Goal: Check status: Check status

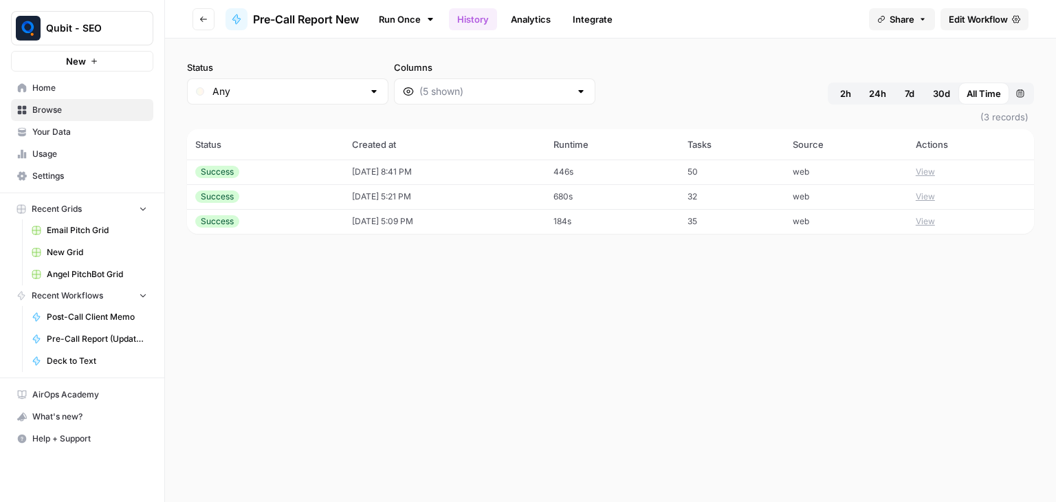
click at [440, 168] on td "[DATE] 8:41 PM" at bounding box center [444, 172] width 201 height 25
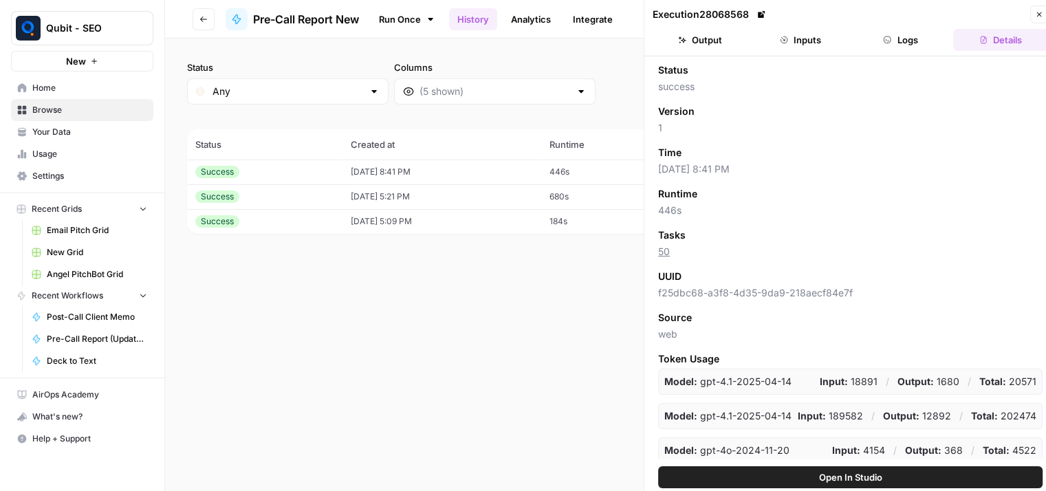
click at [800, 41] on button "Inputs" at bounding box center [800, 40] width 95 height 22
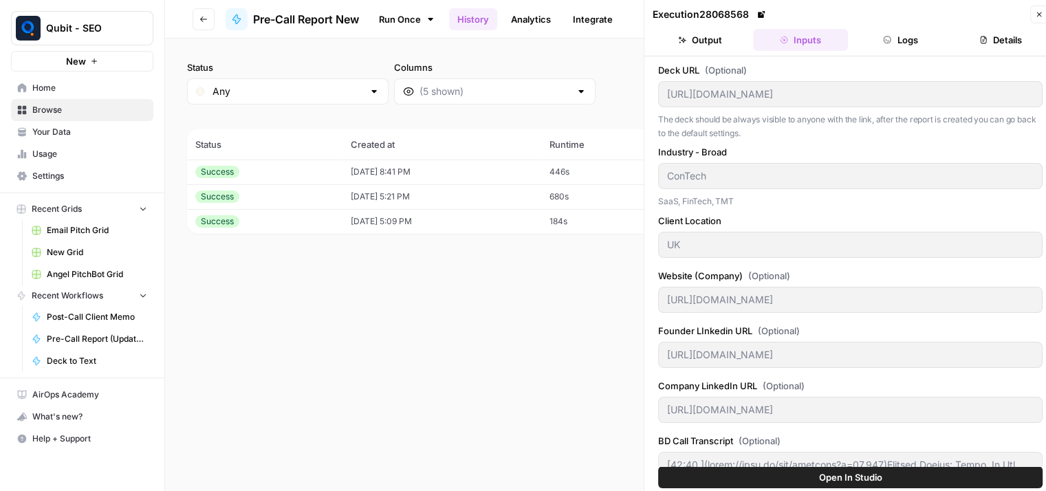
click at [721, 37] on button "Output" at bounding box center [700, 40] width 95 height 22
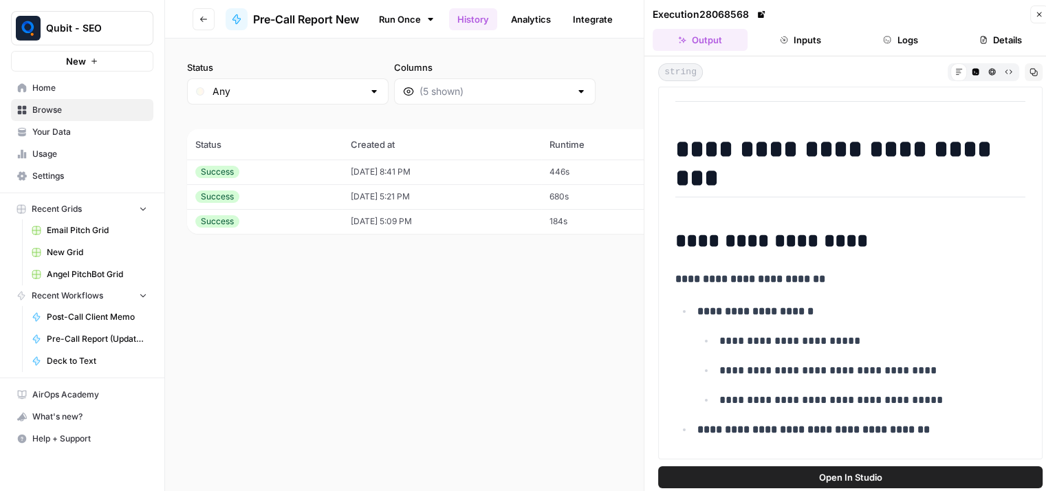
click at [883, 38] on icon "button" at bounding box center [887, 40] width 8 height 8
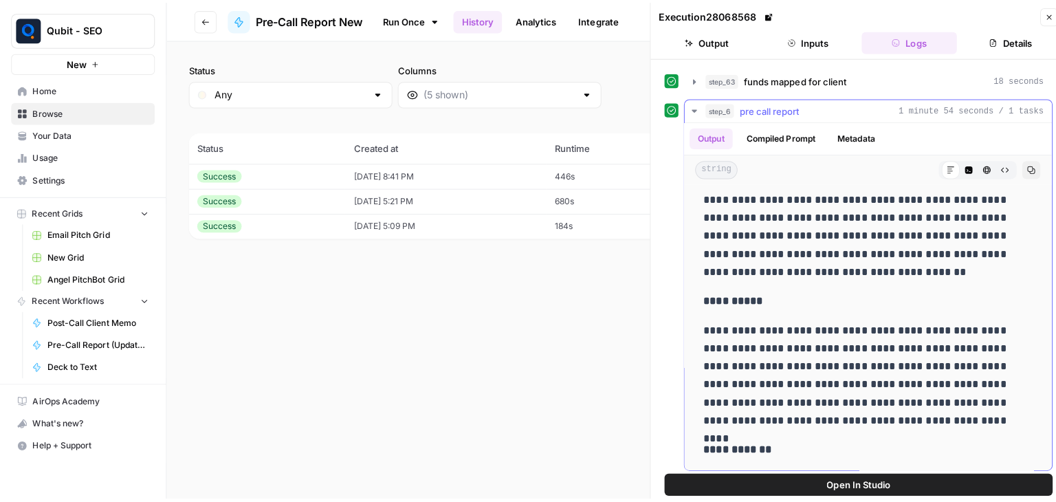
scroll to position [14563, 0]
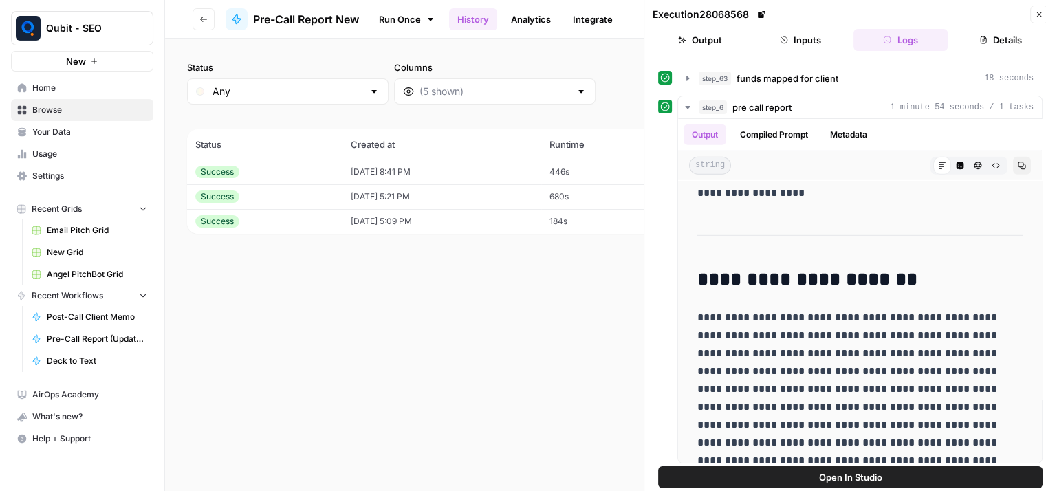
click at [1033, 14] on button "Close" at bounding box center [1039, 15] width 18 height 18
